Goal: Task Accomplishment & Management: Manage account settings

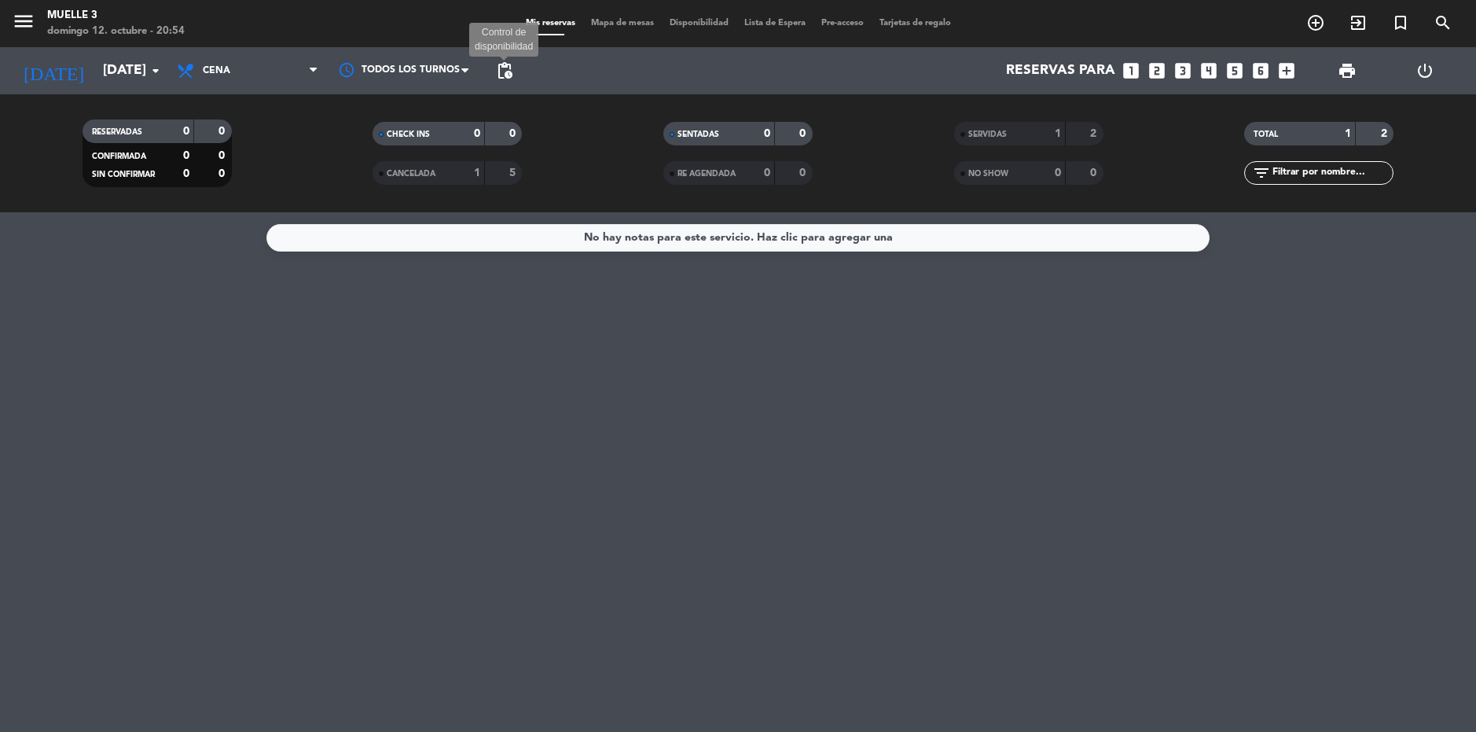
click at [507, 68] on span "pending_actions" at bounding box center [504, 70] width 19 height 19
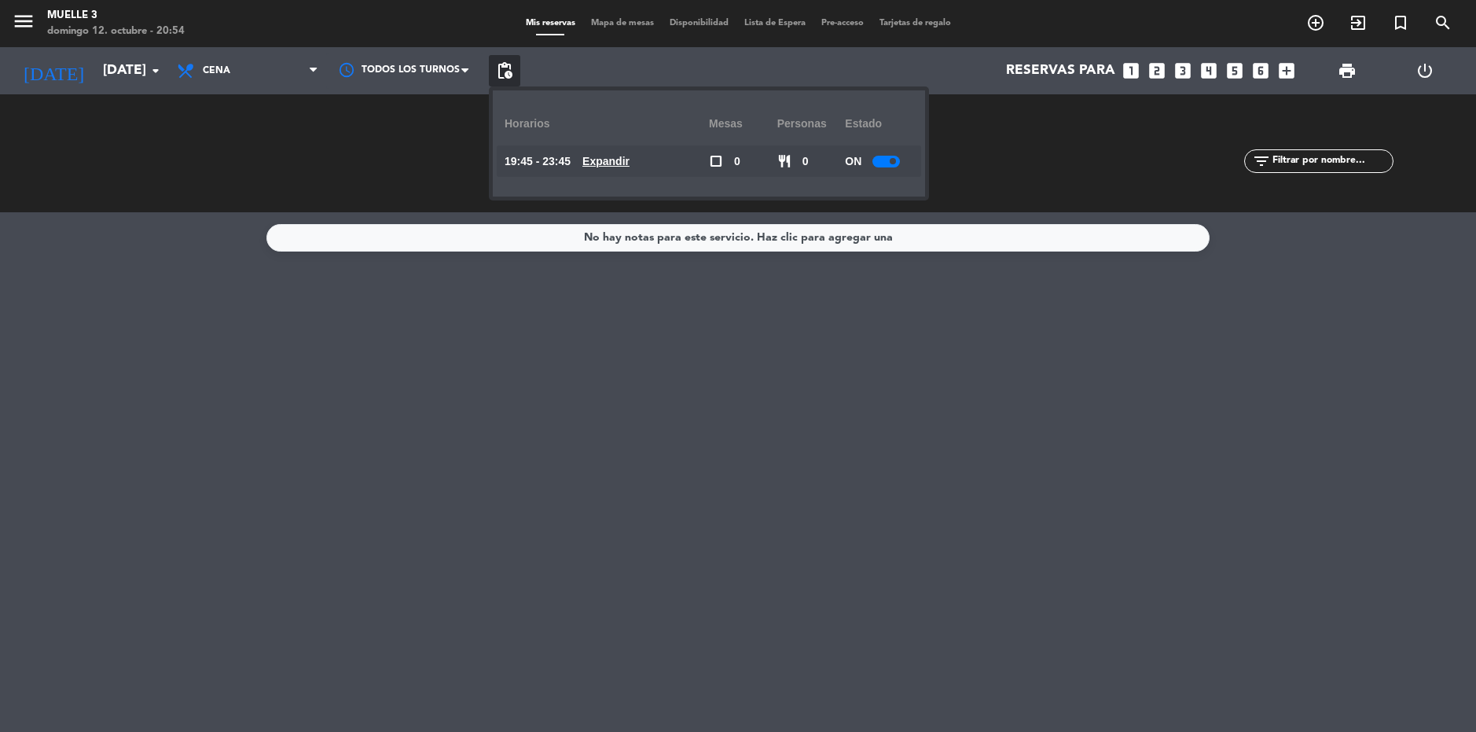
click at [615, 369] on div "No hay notas para este servicio. Haz clic para agregar una" at bounding box center [738, 471] width 1476 height 519
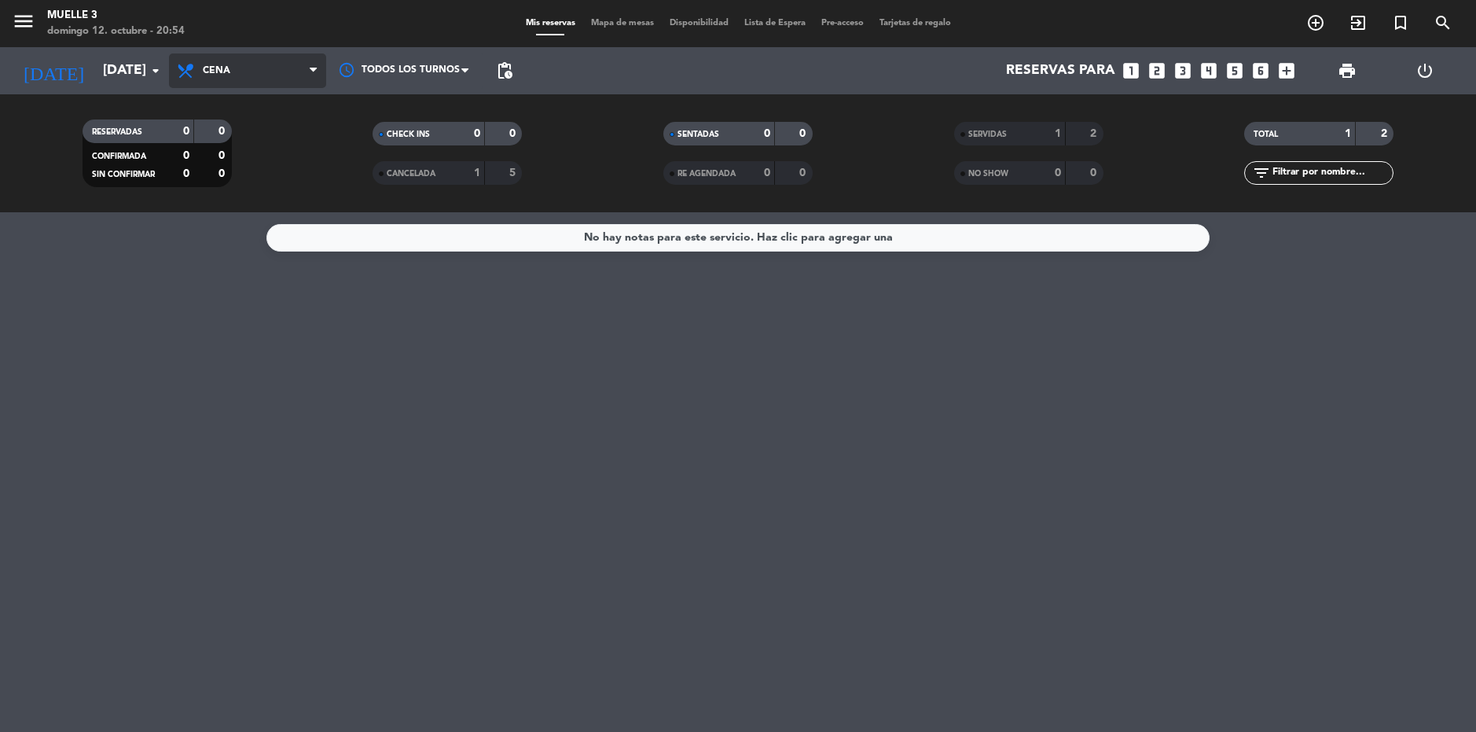
click at [235, 68] on span "Cena" at bounding box center [247, 70] width 157 height 35
click at [135, 72] on input "[DATE]" at bounding box center [182, 70] width 175 height 31
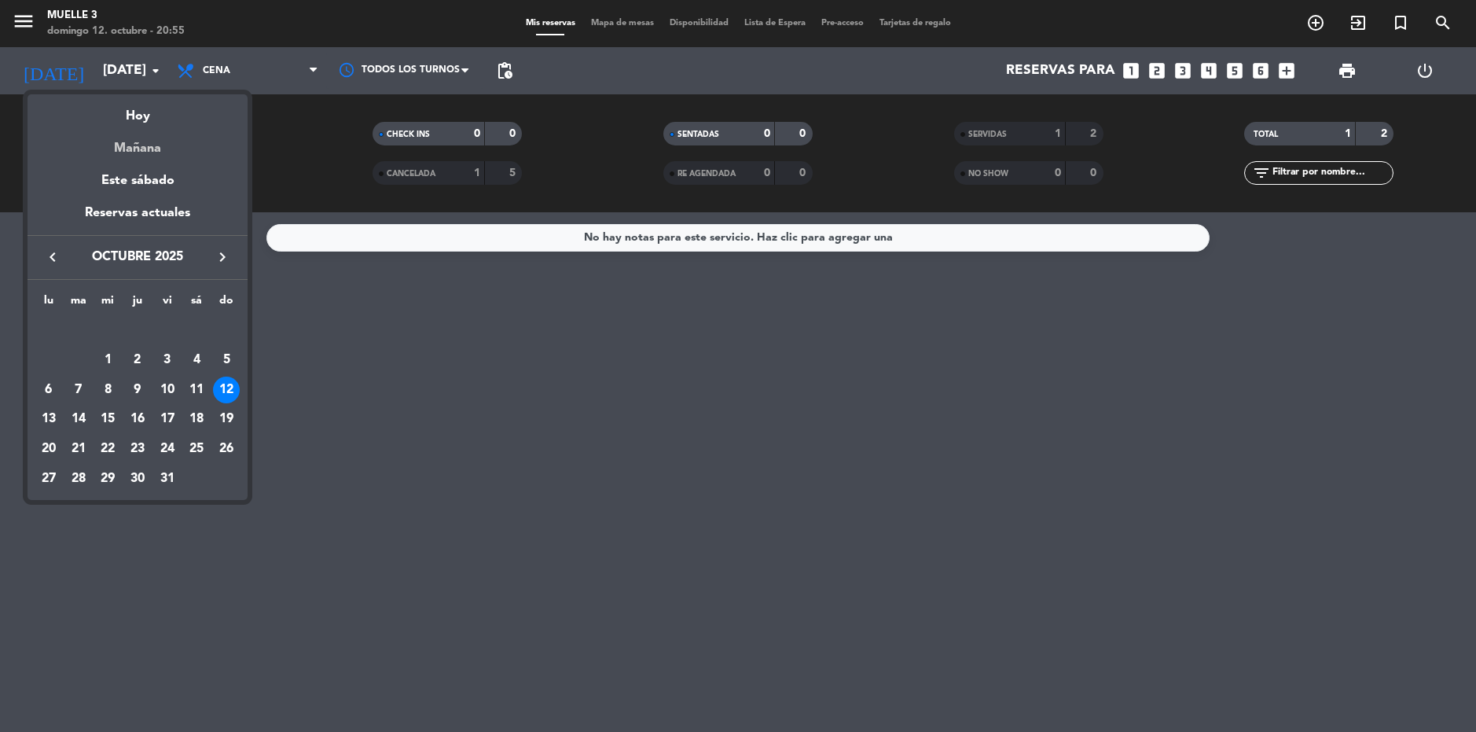
click at [152, 155] on div "Mañana" at bounding box center [138, 143] width 220 height 32
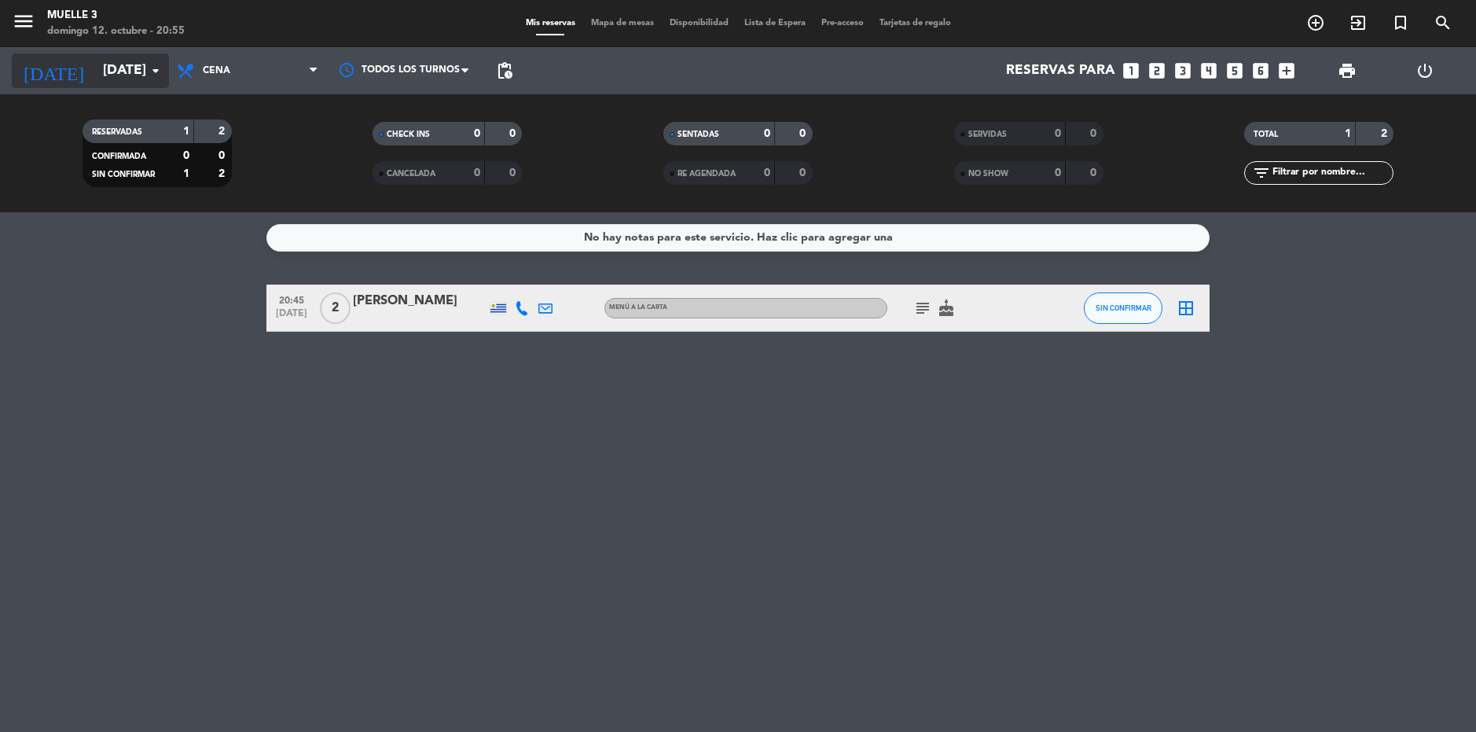
click at [146, 66] on icon "arrow_drop_down" at bounding box center [155, 70] width 19 height 19
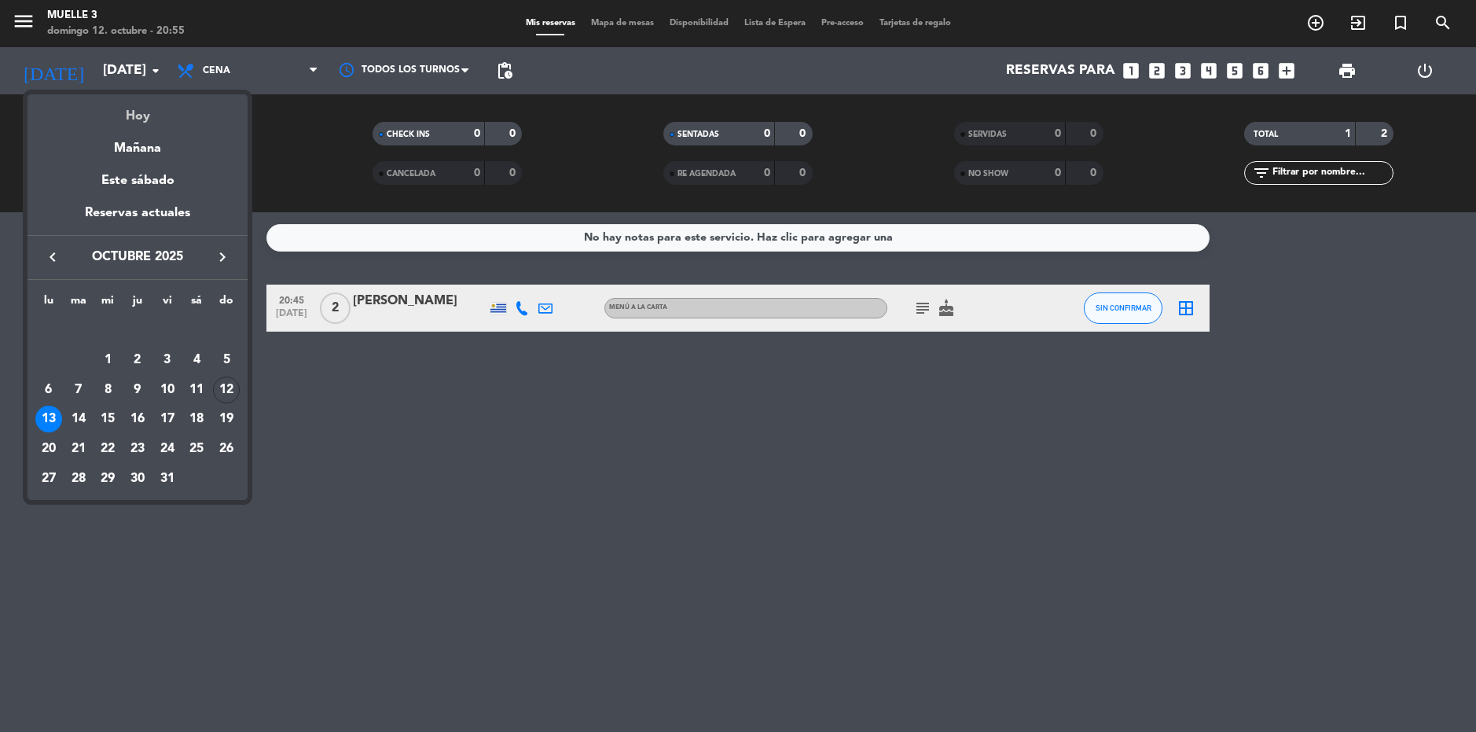
click at [138, 117] on div "Hoy" at bounding box center [138, 110] width 220 height 32
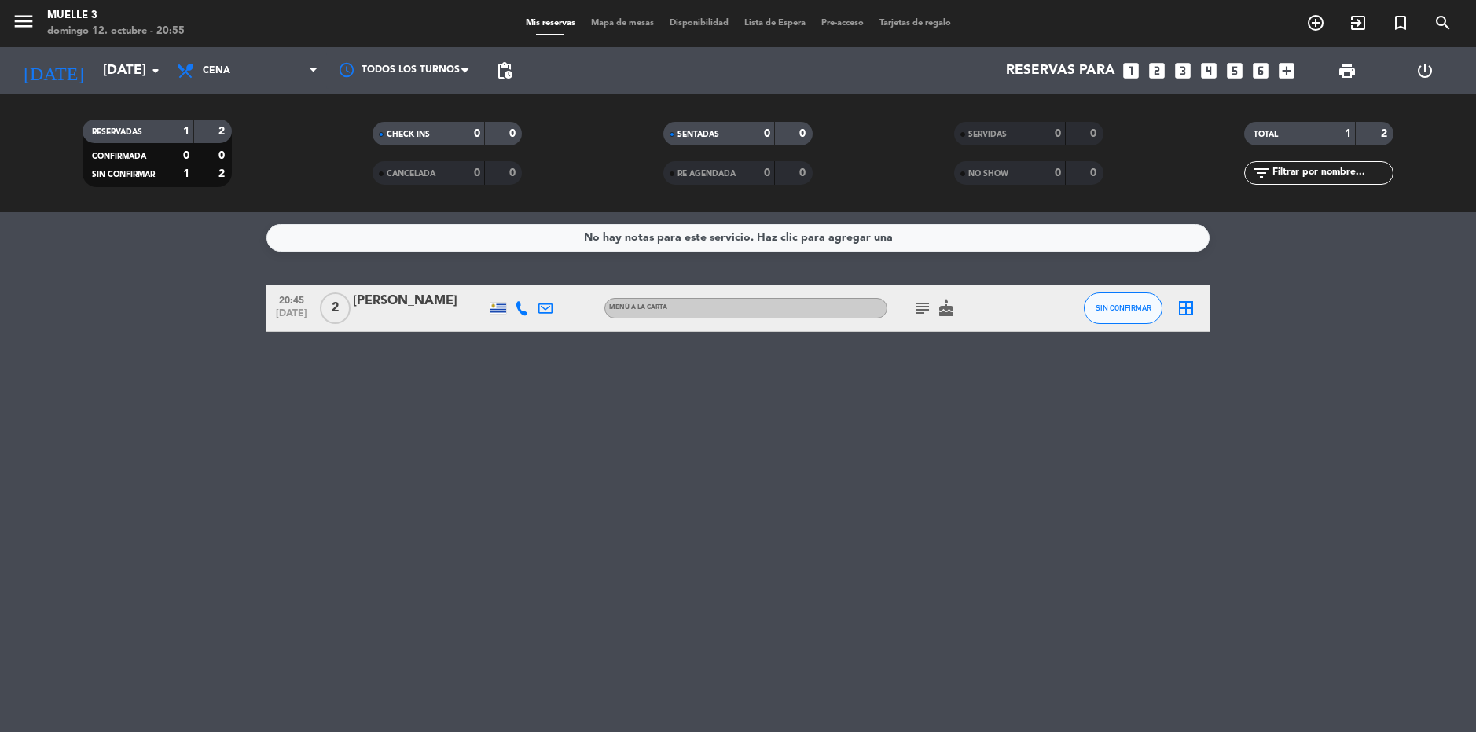
type input "[DATE]"
click at [241, 560] on div "No hay notas para este servicio. Haz clic para agregar una 20:45 [DATE] 2 [PERS…" at bounding box center [738, 471] width 1476 height 519
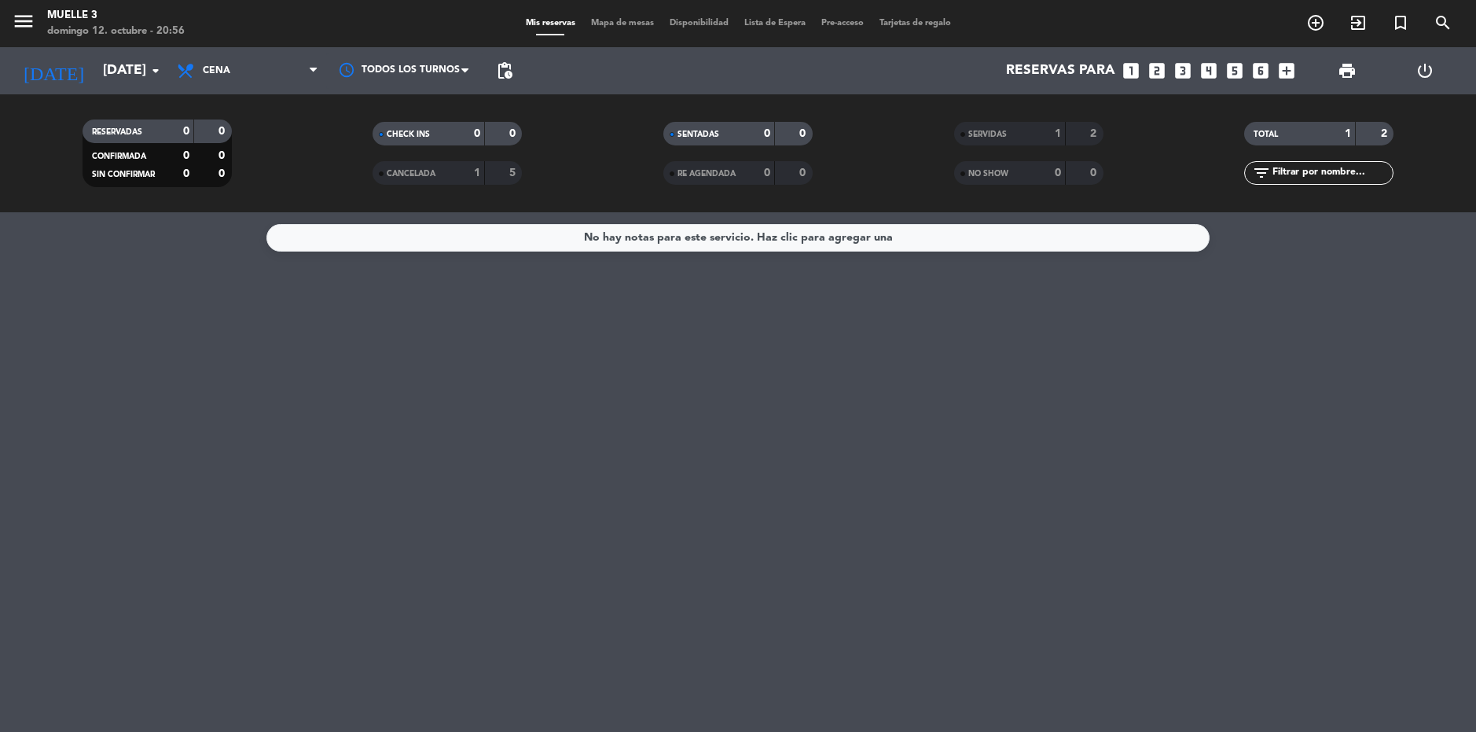
drag, startPoint x: 1051, startPoint y: 464, endPoint x: 958, endPoint y: 339, distance: 155.6
click at [1051, 464] on div "No hay notas para este servicio. Haz clic para agregar una" at bounding box center [738, 471] width 1476 height 519
click at [268, 445] on div "No hay notas para este servicio. Haz clic para agregar una" at bounding box center [738, 471] width 1476 height 519
